Goal: Transaction & Acquisition: Book appointment/travel/reservation

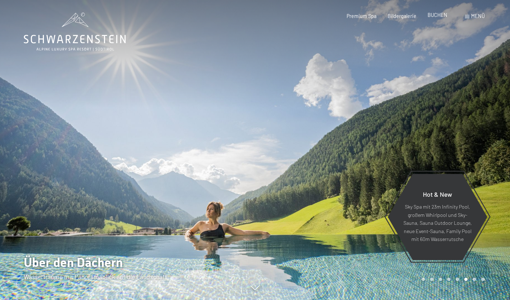
click at [438, 16] on span "BUCHEN" at bounding box center [437, 15] width 20 height 6
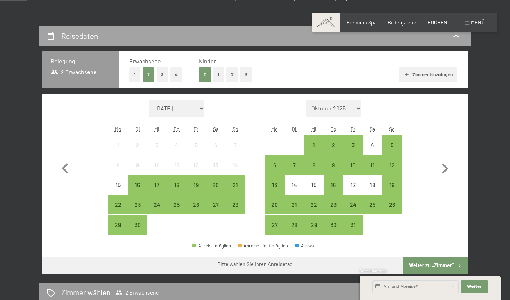
scroll to position [126, 0]
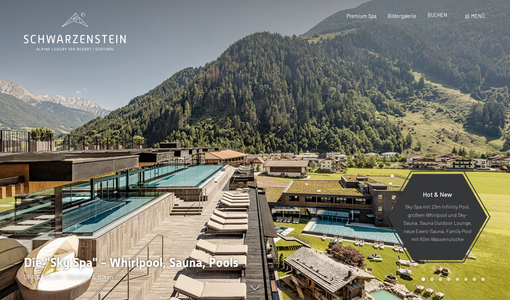
click at [434, 14] on span "BUCHEN" at bounding box center [437, 15] width 20 height 6
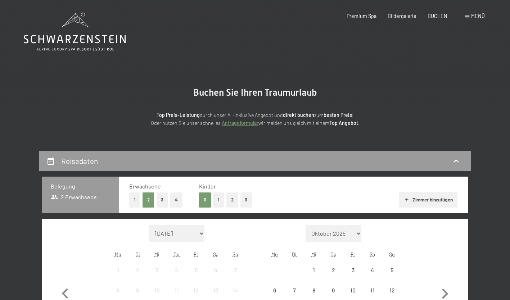
click at [249, 109] on div "Top Preis-Leistung durch unser All-inklusive Angebot und direkt buchen zum best…" at bounding box center [255, 113] width 317 height 29
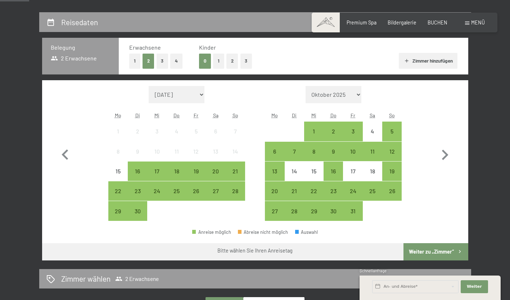
scroll to position [139, 0]
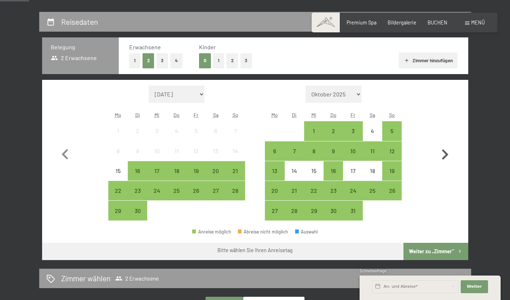
click at [440, 148] on icon "button" at bounding box center [444, 154] width 21 height 21
select select "2025-10-01"
select select "2025-11-01"
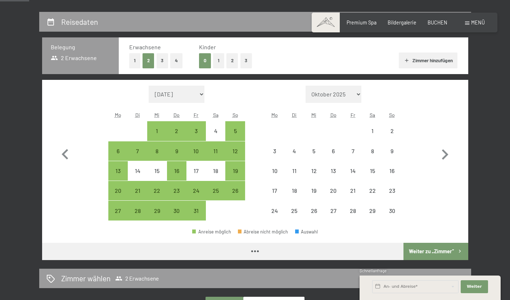
select select "2025-10-01"
select select "2025-11-01"
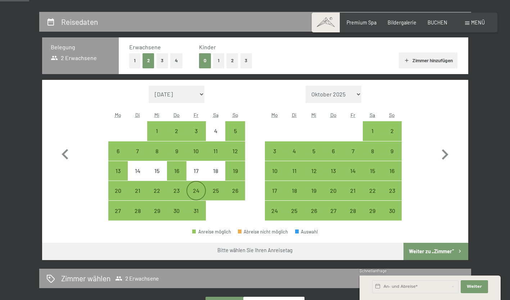
click at [198, 186] on div "24" at bounding box center [196, 191] width 18 height 18
select select "2025-10-01"
select select "2025-11-01"
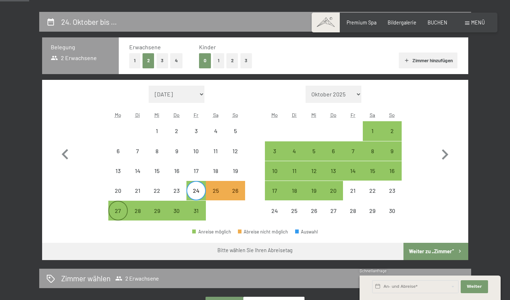
click at [119, 209] on div "27" at bounding box center [118, 217] width 18 height 18
select select "2025-10-01"
select select "2025-11-01"
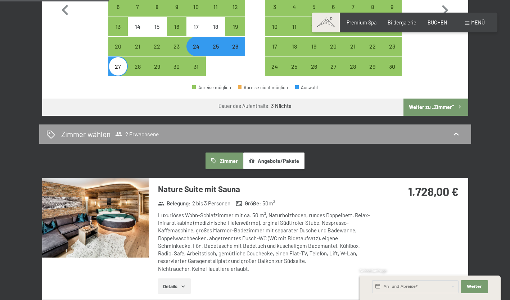
scroll to position [286, 0]
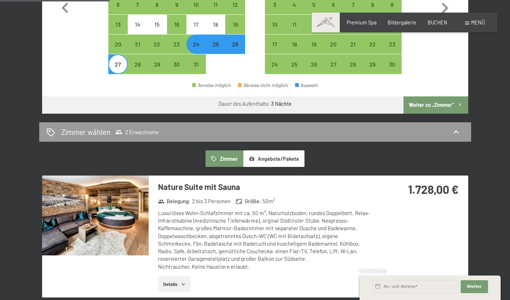
click at [433, 103] on button "Weiter zu „Zimmer“" at bounding box center [435, 104] width 64 height 17
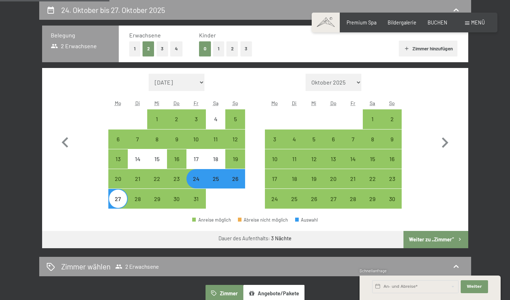
select select "2025-10-01"
select select "2025-11-01"
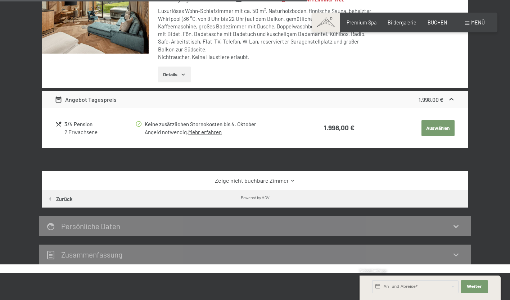
scroll to position [664, 0]
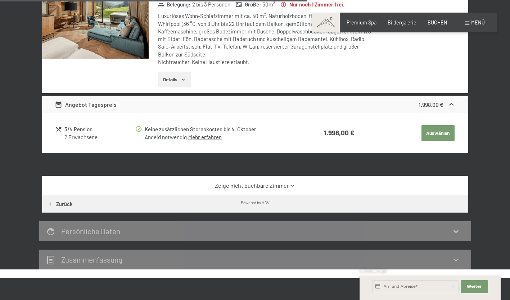
click at [291, 184] on icon at bounding box center [292, 185] width 5 height 5
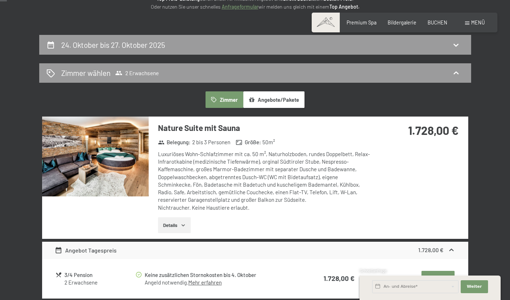
scroll to position [117, 0]
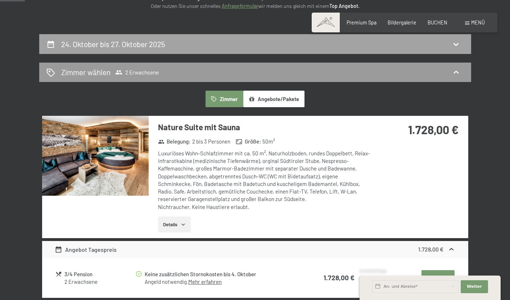
click at [357, 35] on div "24. Oktober bis 27. Oktober 2025" at bounding box center [255, 44] width 432 height 20
select select "2025-10-01"
select select "2025-11-01"
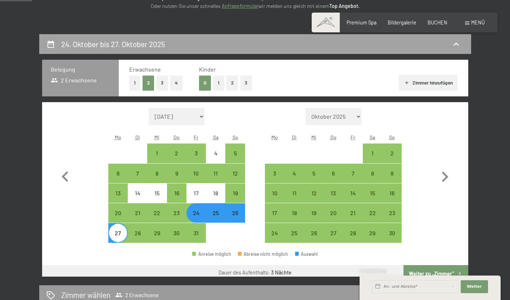
scroll to position [151, 0]
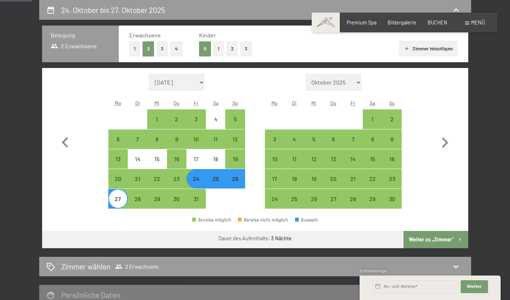
click at [194, 178] on div "24" at bounding box center [196, 185] width 18 height 18
select select "2025-10-01"
select select "2025-11-01"
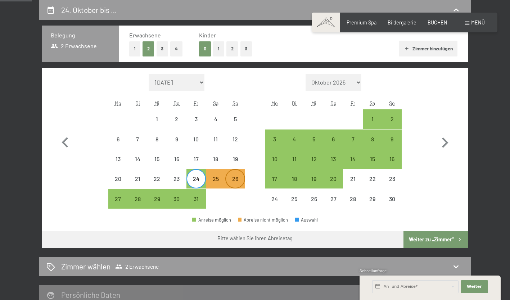
click at [235, 177] on div "26" at bounding box center [235, 185] width 18 height 18
select select "2025-10-01"
select select "2025-11-01"
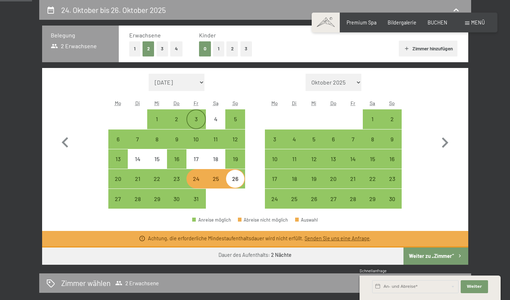
click at [199, 120] on div "3" at bounding box center [196, 125] width 18 height 18
select select "2025-10-01"
select select "2025-11-01"
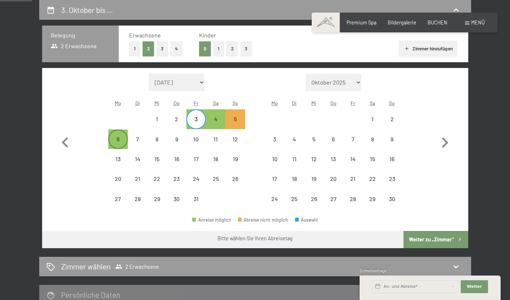
click at [118, 137] on div "6" at bounding box center [118, 145] width 18 height 18
select select "2025-10-01"
select select "2025-11-01"
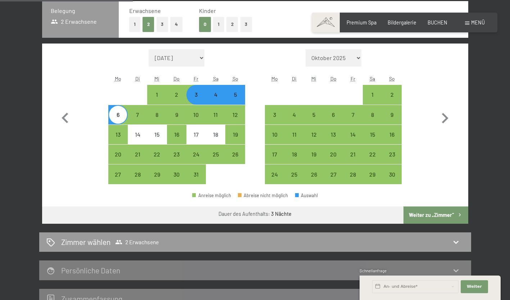
scroll to position [171, 0]
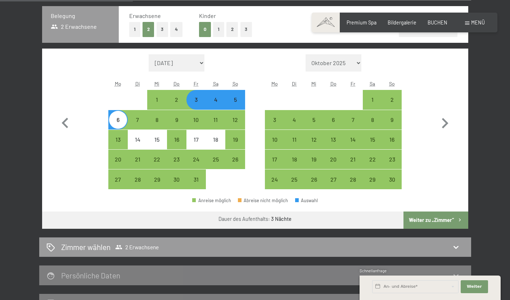
click at [434, 219] on button "Weiter zu „Zimmer“" at bounding box center [435, 220] width 64 height 17
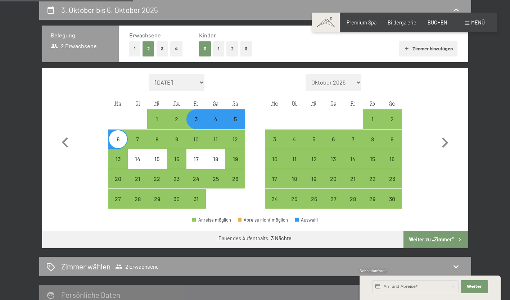
select select "2025-10-01"
select select "2025-11-01"
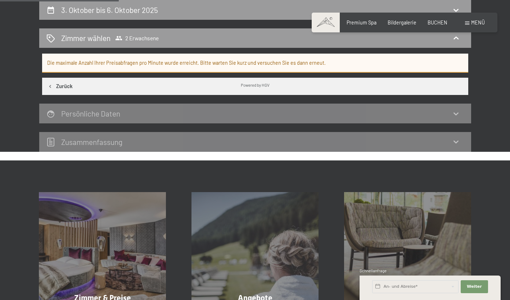
click at [369, 60] on div "Die maximale Anzahl Ihrer Preisabfragen pro Minute wurde erreicht. Bitte warten…" at bounding box center [255, 63] width 426 height 19
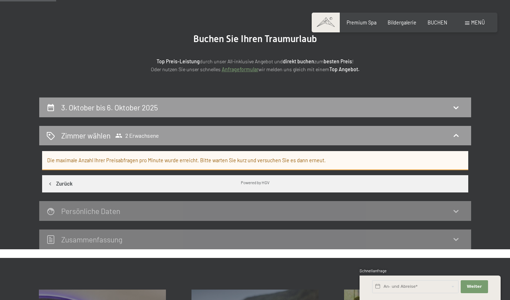
scroll to position [51, 0]
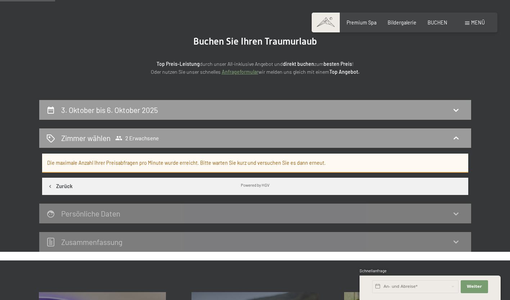
click at [239, 165] on div "Die maximale Anzahl Ihrer Preisabfragen pro Minute wurde erreicht. Bitte warten…" at bounding box center [255, 163] width 426 height 19
click at [55, 186] on button "Zurück" at bounding box center [60, 186] width 36 height 17
select select "2025-10-01"
select select "2025-11-01"
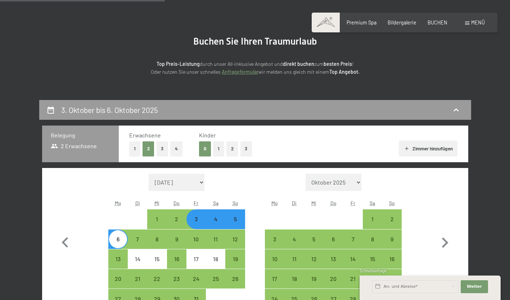
scroll to position [151, 0]
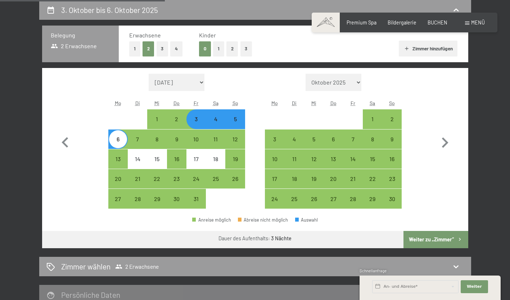
click at [195, 121] on div "3" at bounding box center [196, 125] width 18 height 18
select select "2025-10-01"
select select "2025-11-01"
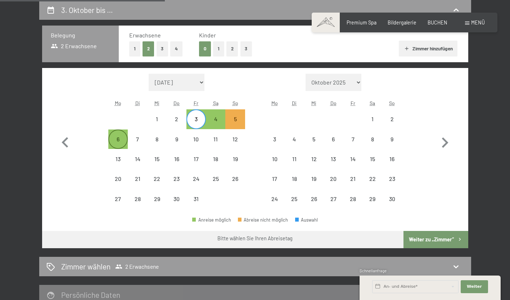
click at [122, 141] on div "6" at bounding box center [118, 145] width 18 height 18
select select "2025-10-01"
select select "2025-11-01"
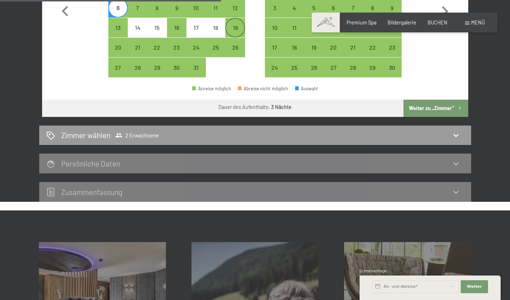
scroll to position [284, 0]
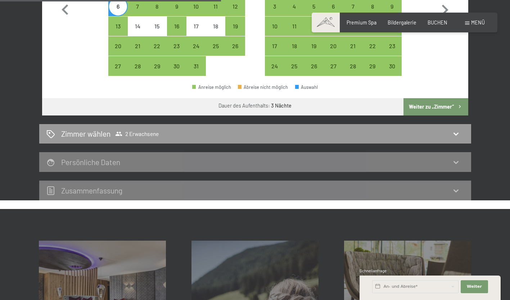
click at [435, 103] on button "Weiter zu „Zimmer“" at bounding box center [435, 106] width 64 height 17
select select "2025-10-01"
select select "2025-11-01"
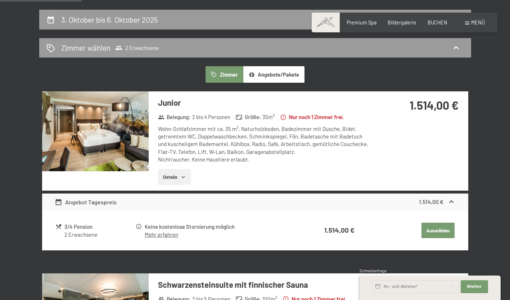
scroll to position [141, 0]
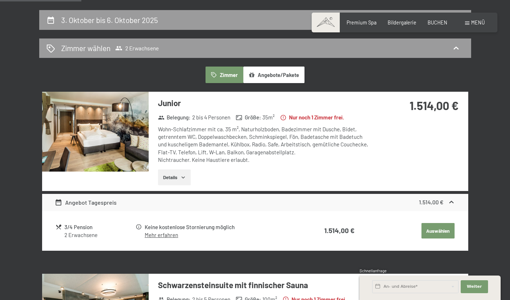
click at [155, 236] on link "Mehr erfahren" at bounding box center [161, 235] width 33 height 6
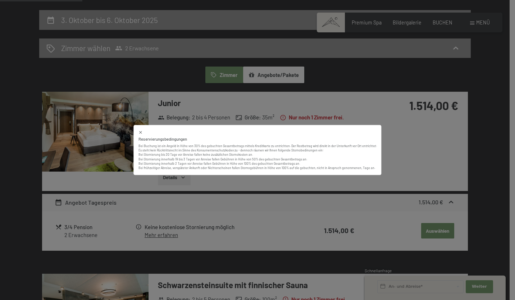
click at [262, 193] on div "Reservierungsbedingungen Bei Buchung ist ein Angeld in Höhe von 30% des gebucht…" at bounding box center [257, 150] width 515 height 300
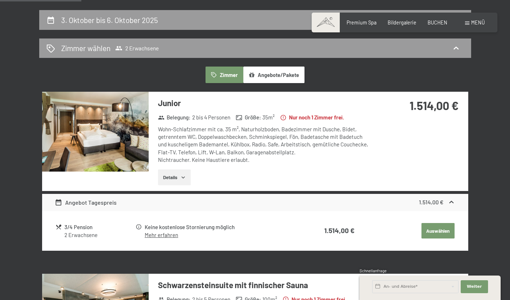
click at [450, 201] on icon at bounding box center [452, 203] width 8 height 8
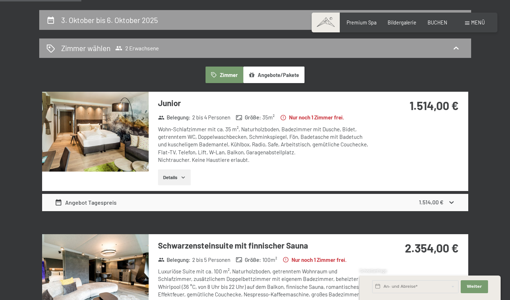
click at [190, 174] on span "Einwilligung Marketing*" at bounding box center [214, 170] width 59 height 7
click at [182, 174] on input "Einwilligung Marketing*" at bounding box center [178, 170] width 7 height 7
checkbox input "false"
click at [181, 177] on icon "button" at bounding box center [183, 178] width 6 height 6
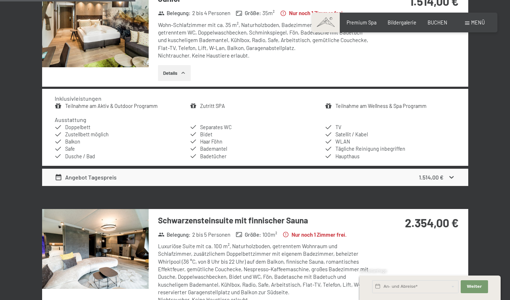
scroll to position [244, 0]
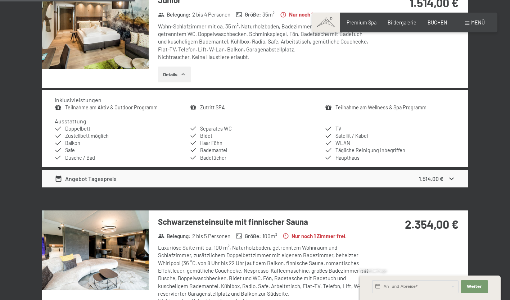
click at [458, 182] on div "Angebot Tagespreis 1.514,00 €" at bounding box center [255, 178] width 426 height 17
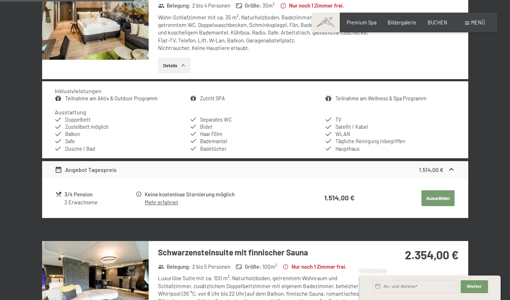
scroll to position [253, 0]
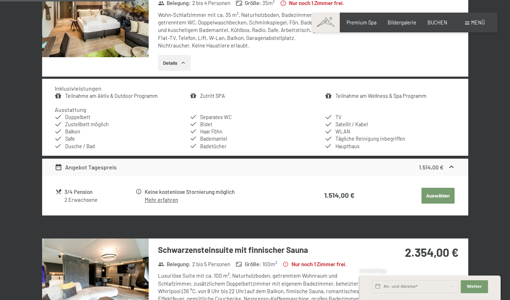
click at [446, 196] on button "Auswählen" at bounding box center [437, 196] width 33 height 16
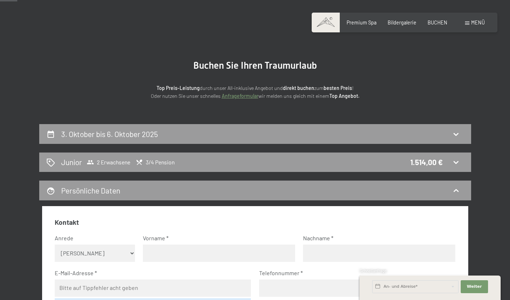
scroll to position [27, 0]
